Goal: Navigation & Orientation: Find specific page/section

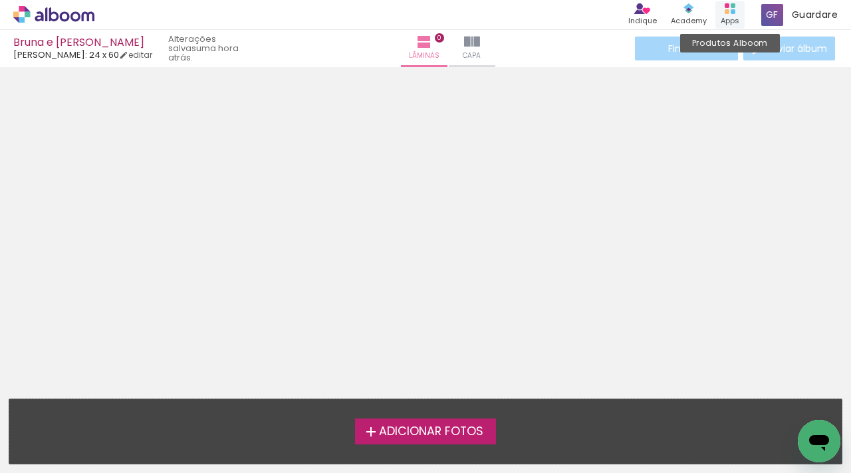
click at [715, 8] on div "Produtos Alboom Apps" at bounding box center [729, 14] width 29 height 27
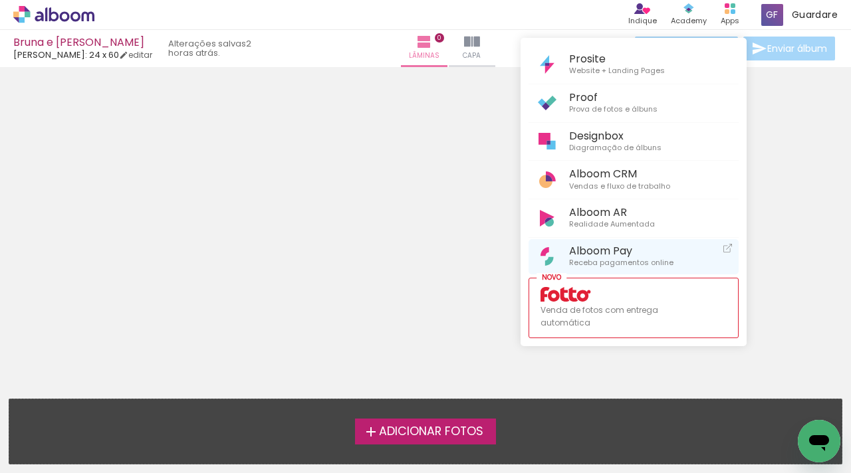
click at [609, 250] on span "Alboom Pay" at bounding box center [621, 251] width 104 height 13
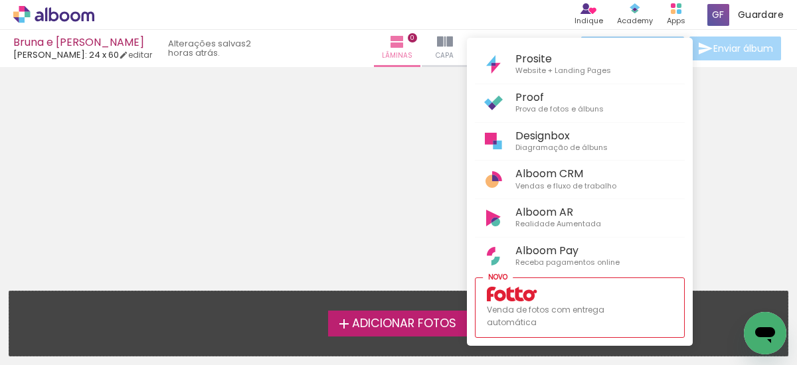
click at [675, 15] on div at bounding box center [398, 182] width 797 height 365
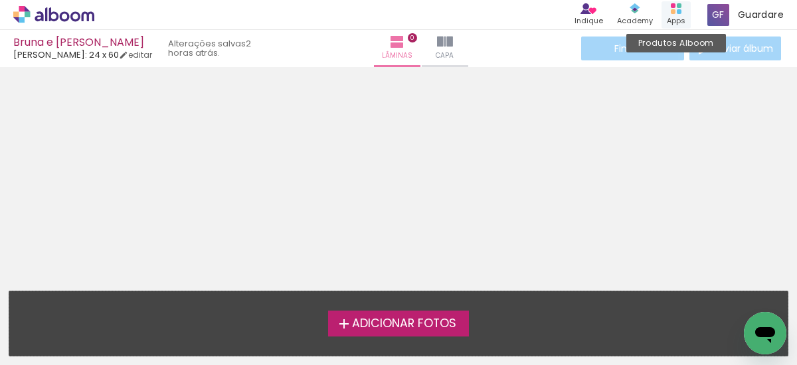
click at [675, 15] on div "Apps" at bounding box center [676, 20] width 19 height 11
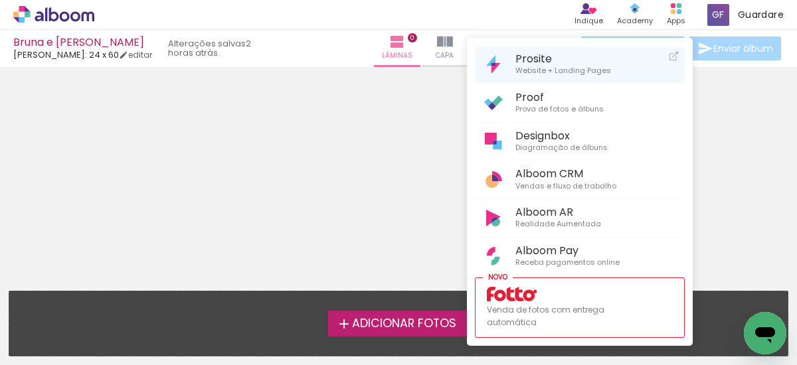
click at [566, 74] on span "Website + Landing Pages" at bounding box center [564, 71] width 96 height 12
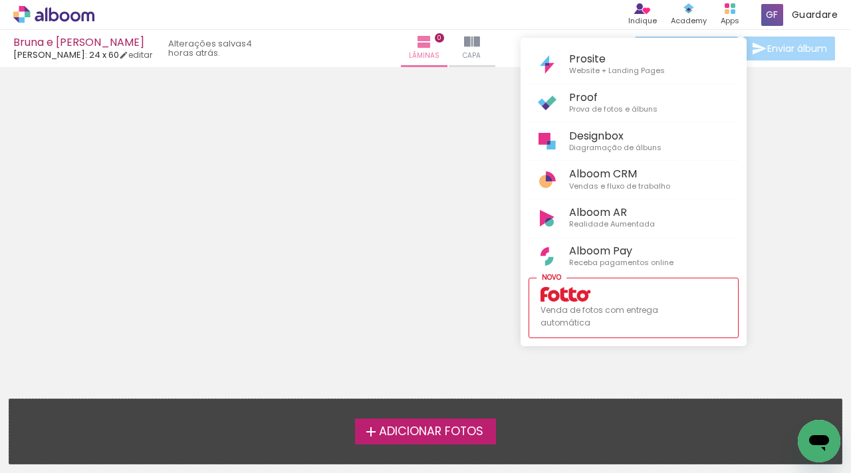
click at [734, 14] on div at bounding box center [425, 236] width 851 height 473
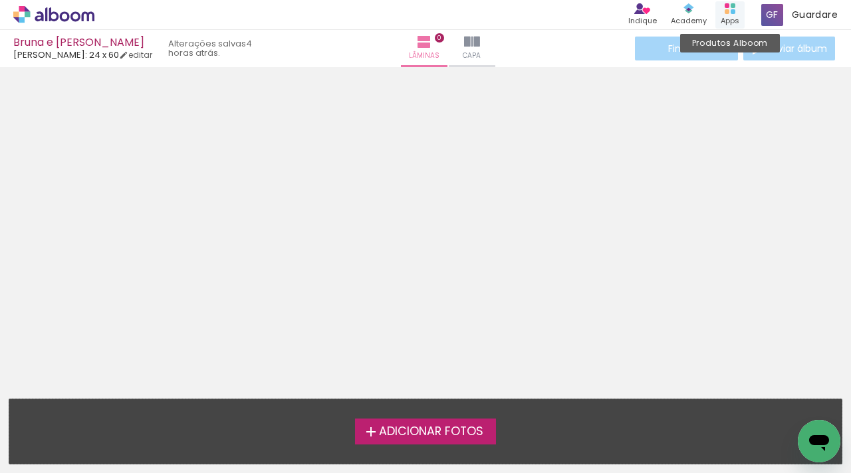
click at [732, 14] on div "Produtos Alboom Apps" at bounding box center [729, 14] width 29 height 27
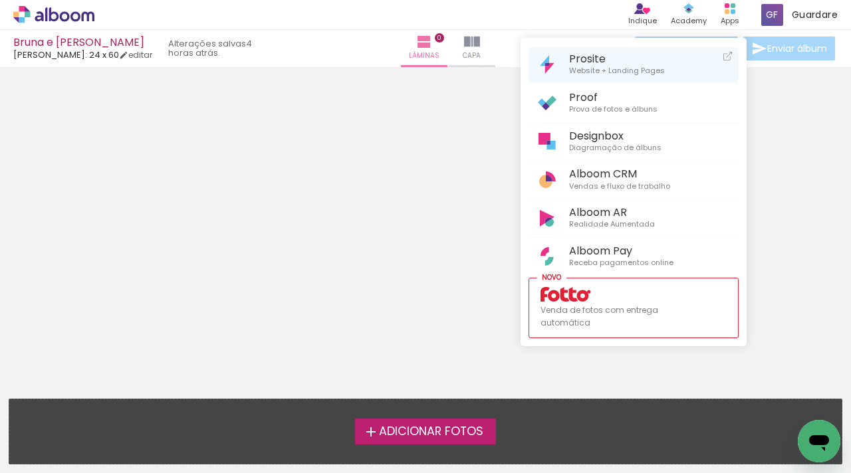
click at [627, 62] on span "Prosite" at bounding box center [617, 58] width 96 height 13
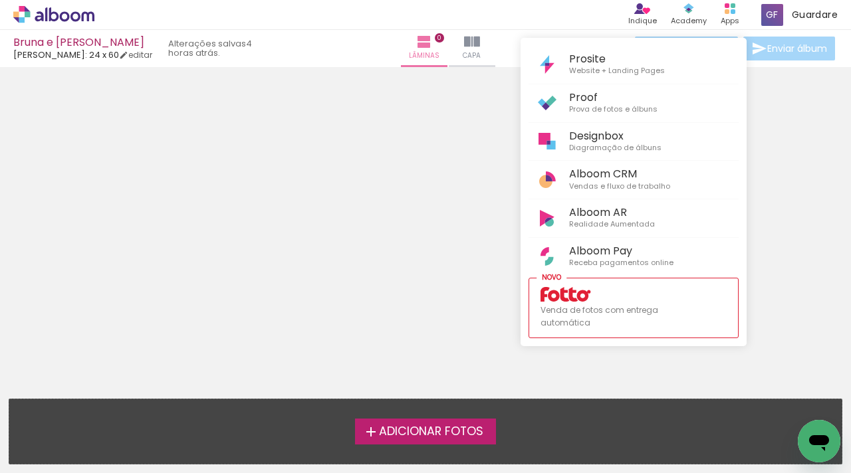
click at [725, 13] on div at bounding box center [425, 236] width 851 height 473
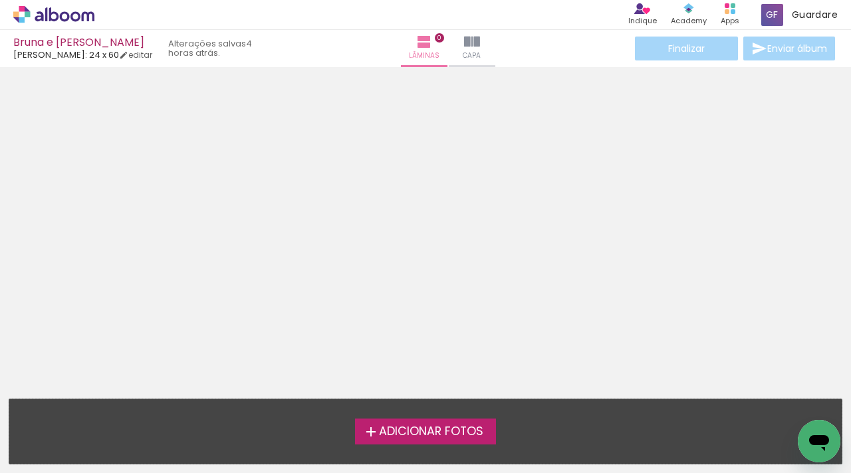
click at [725, 13] on rect at bounding box center [726, 11] width 5 height 5
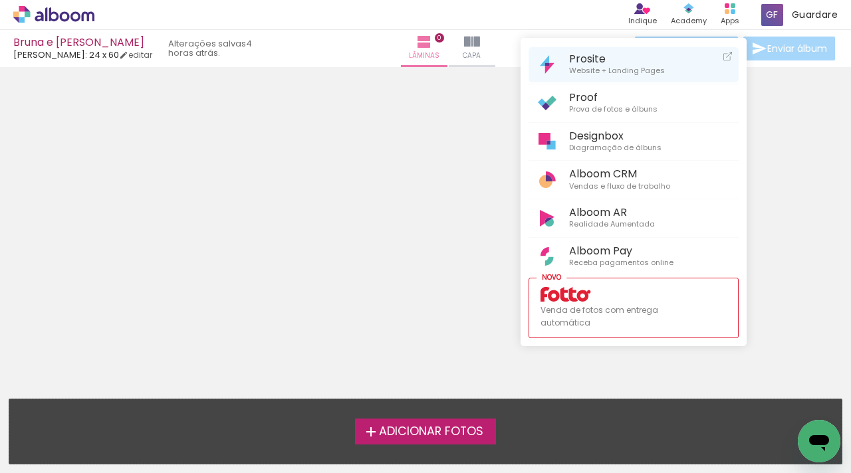
click at [626, 75] on span "Website + Landing Pages" at bounding box center [617, 71] width 96 height 12
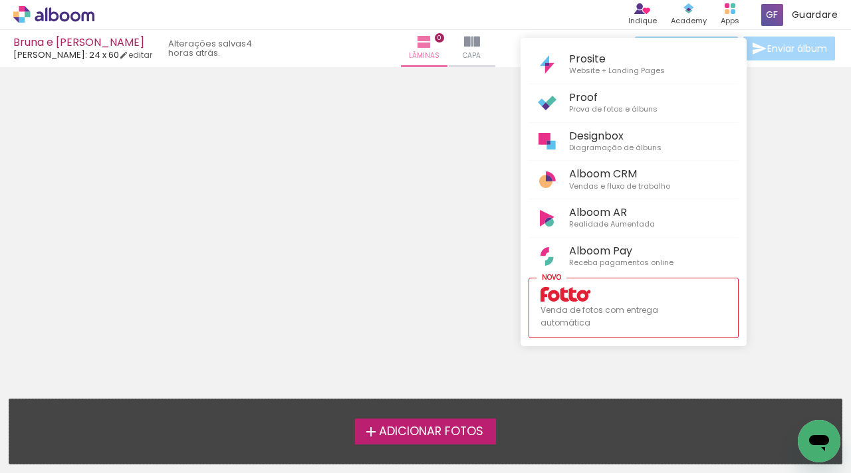
click at [725, 18] on div at bounding box center [425, 236] width 851 height 473
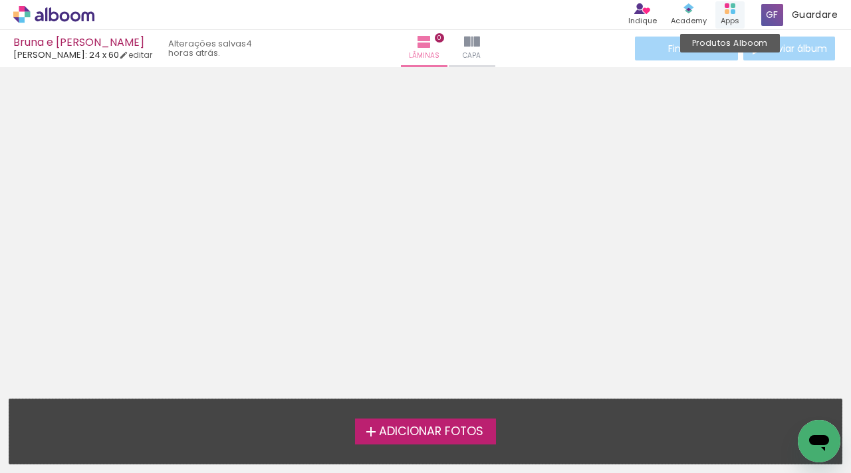
click at [726, 18] on div "Apps" at bounding box center [729, 20] width 19 height 11
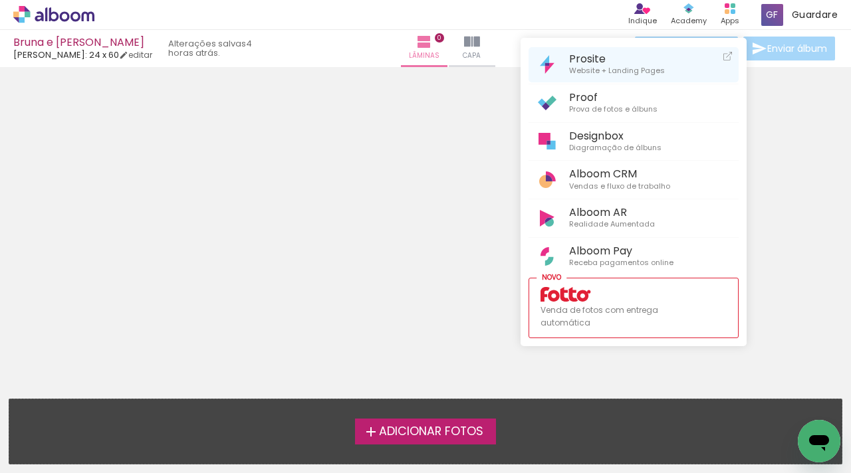
click at [645, 74] on span "Website + Landing Pages" at bounding box center [617, 71] width 96 height 12
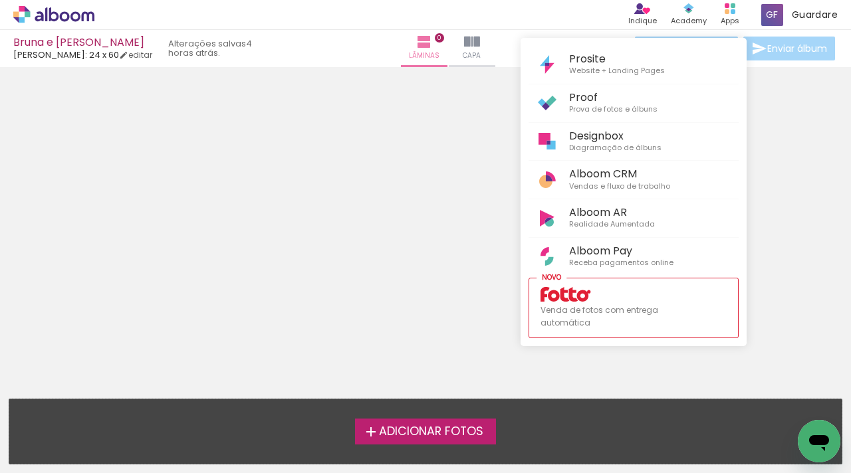
click at [729, 16] on div at bounding box center [425, 236] width 851 height 473
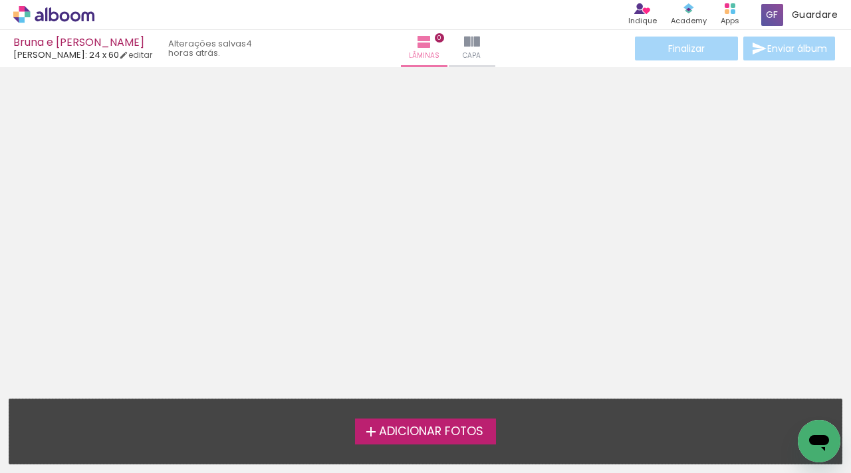
click at [729, 16] on div "Apps" at bounding box center [729, 20] width 19 height 11
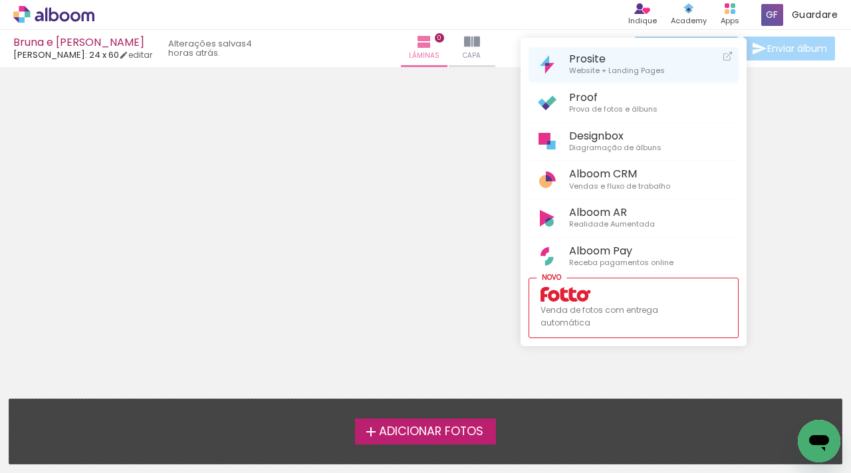
click at [633, 60] on span "Prosite" at bounding box center [617, 58] width 96 height 13
